Goal: Information Seeking & Learning: Learn about a topic

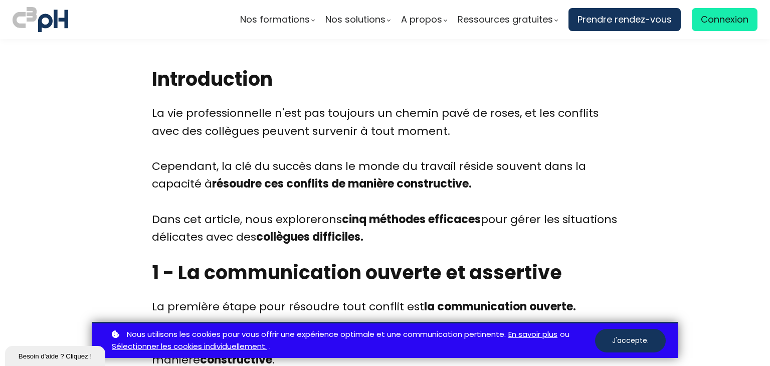
scroll to position [373, 0]
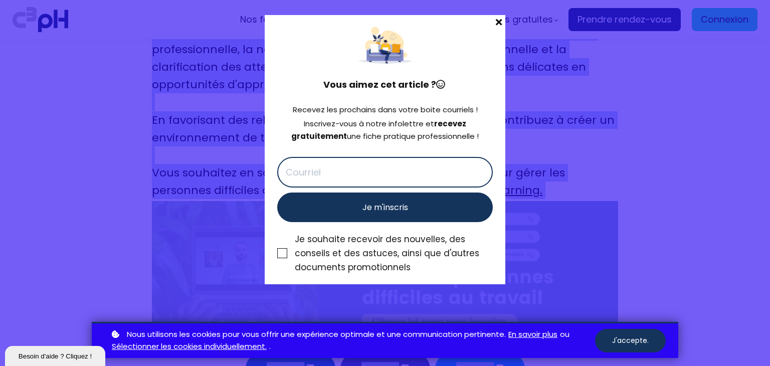
drag, startPoint x: 141, startPoint y: 85, endPoint x: 500, endPoint y: 21, distance: 364.3
click at [505, 27] on div "Nos formations Parcours gestionnaire Parcours employés" at bounding box center [385, 183] width 770 height 366
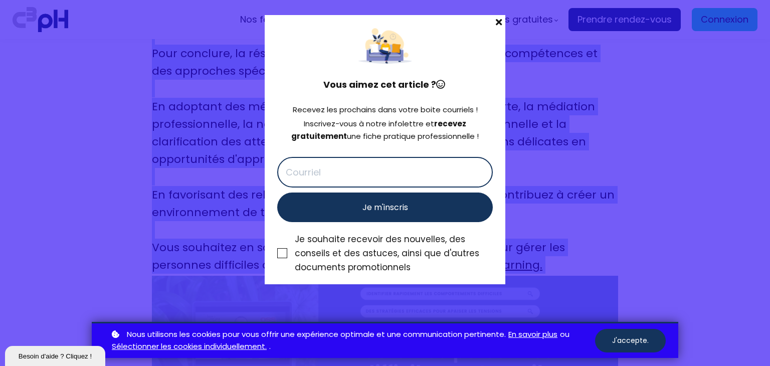
click at [498, 19] on span at bounding box center [499, 22] width 13 height 14
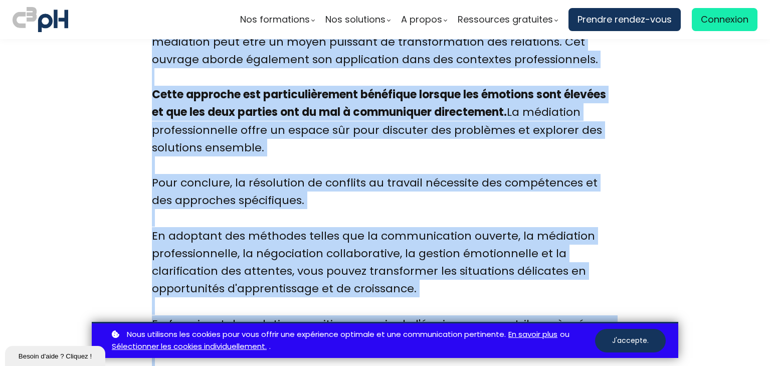
scroll to position [3405, 0]
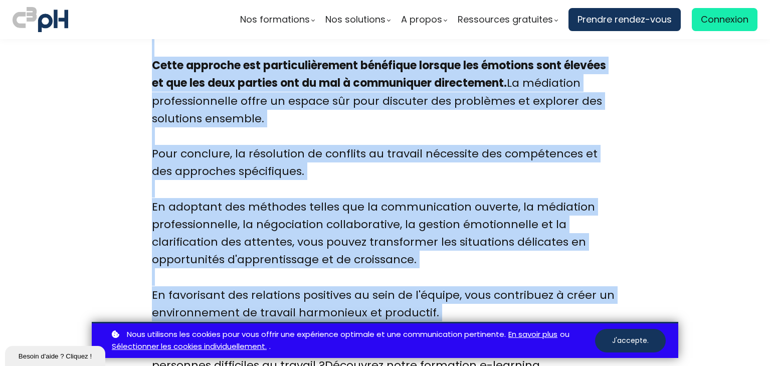
drag, startPoint x: 138, startPoint y: 107, endPoint x: 435, endPoint y: 286, distance: 347.2
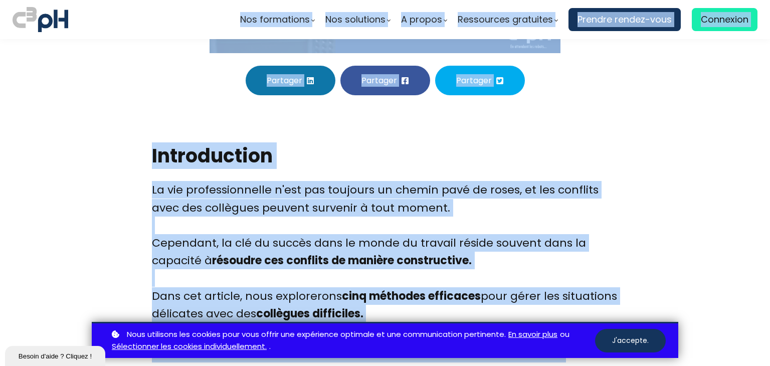
scroll to position [194, 0]
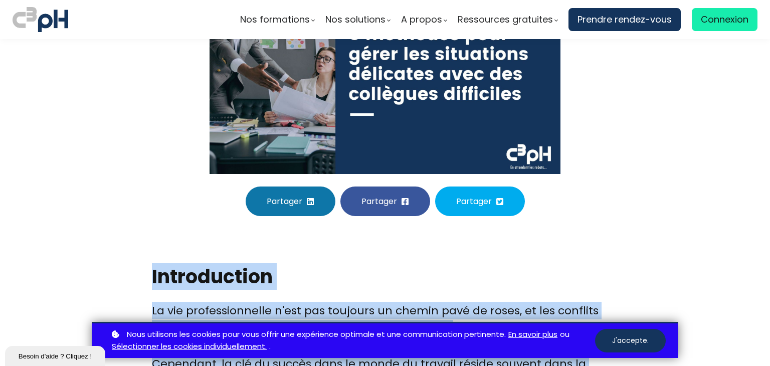
drag, startPoint x: 425, startPoint y: 275, endPoint x: 140, endPoint y: 249, distance: 286.1
click at [140, 249] on div "Nos formations Parcours gestionnaire Parcours employés" at bounding box center [385, 183] width 770 height 366
copy div "Loremipsumdo Si ame consecteturadip e'sed doe temporin ut labore etdo ma aliqu,…"
